Goal: Use online tool/utility: Utilize a website feature to perform a specific function

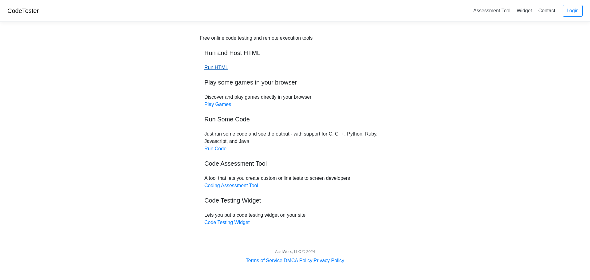
click at [216, 69] on link "Run HTML" at bounding box center [216, 67] width 24 height 5
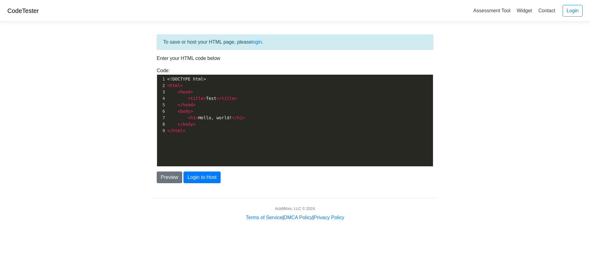
click at [219, 84] on pre "< html >" at bounding box center [302, 85] width 272 height 6
type textarea "<html>"
click at [219, 84] on pre "< html >" at bounding box center [302, 85] width 272 height 6
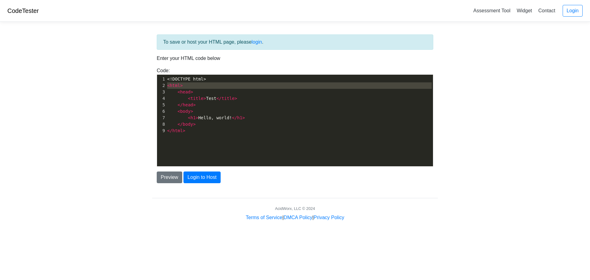
click at [219, 84] on pre "< html >" at bounding box center [302, 85] width 272 height 6
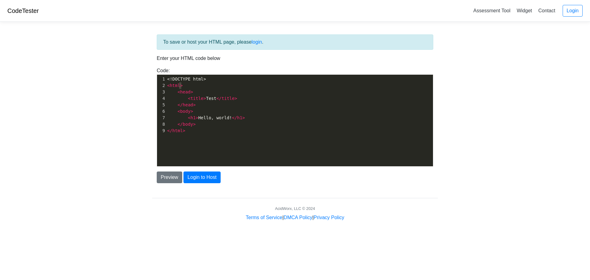
type textarea "<html>"
click at [219, 84] on pre "< html >" at bounding box center [302, 85] width 272 height 6
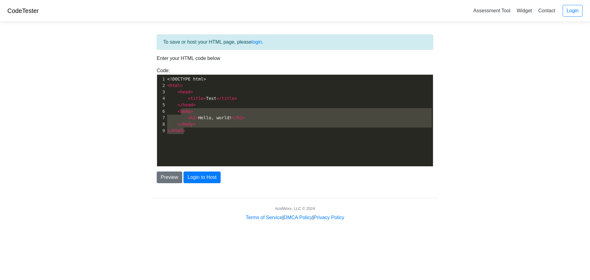
type textarea "<!DOCTYPE html> <html> <head> <title>Test</title> </head> <body> <h1>Hello, wor…"
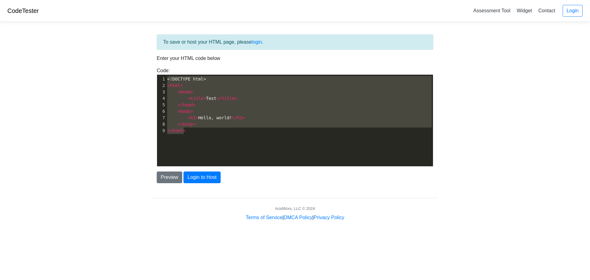
drag, startPoint x: 216, startPoint y: 140, endPoint x: 161, endPoint y: 76, distance: 84.0
click at [161, 76] on div "x 1 <!DOCTYPE html> 2 < html > 3 < head > 4 < title > Test </ title > 5 </ head…" at bounding box center [299, 125] width 285 height 101
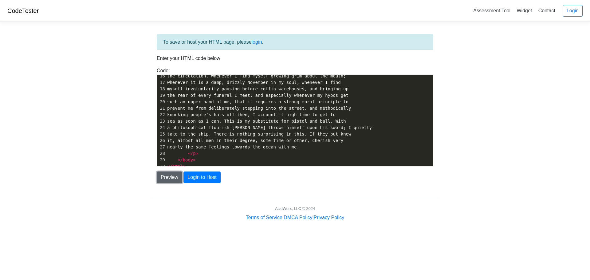
click at [179, 178] on button "Preview" at bounding box center [170, 178] width 26 height 12
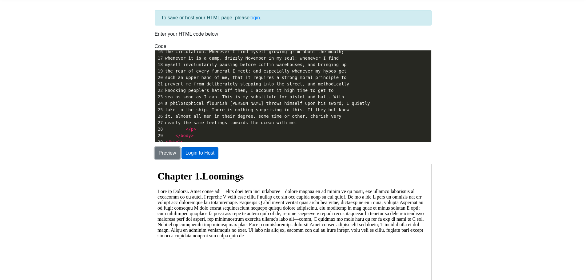
scroll to position [0, 0]
